Goal: Task Accomplishment & Management: Use online tool/utility

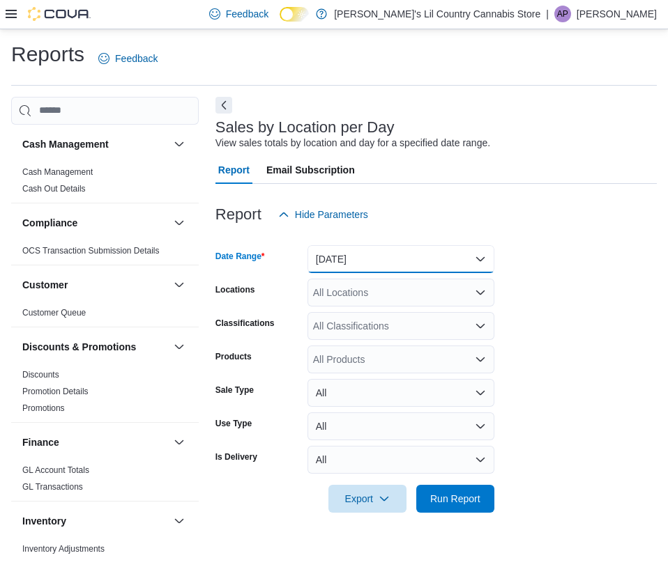
click at [484, 259] on button "[DATE]" at bounding box center [400, 259] width 187 height 28
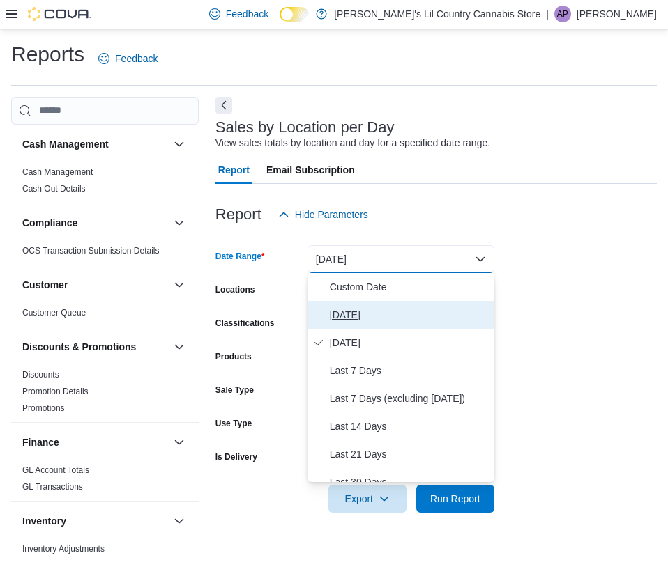
click at [353, 313] on span "[DATE]" at bounding box center [409, 315] width 159 height 17
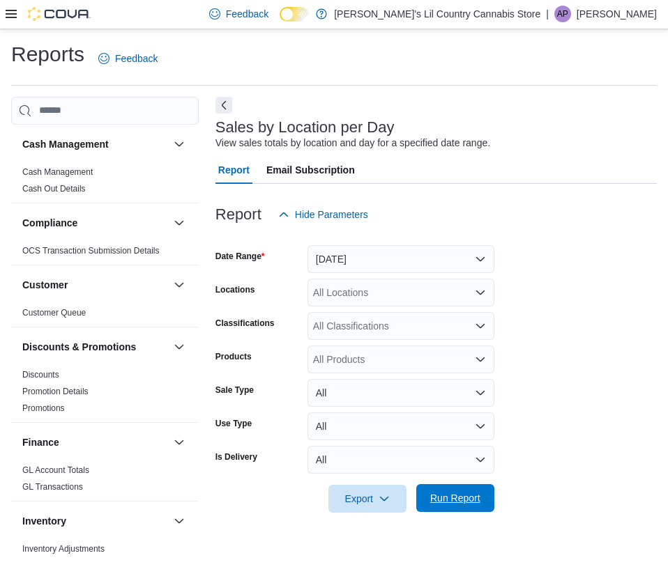
click at [475, 502] on span "Run Report" at bounding box center [455, 498] width 50 height 14
